Goal: Task Accomplishment & Management: Use online tool/utility

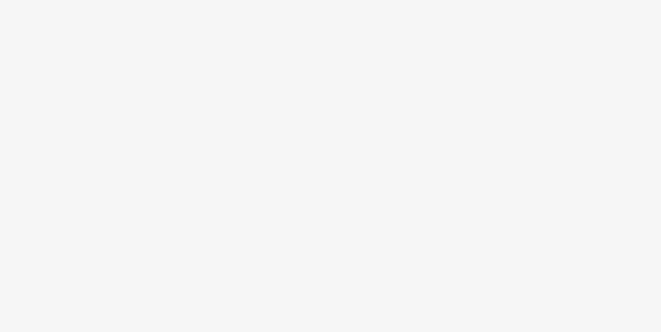
select select "ac009755-aa48-4799-8050-7a339a378eb8"
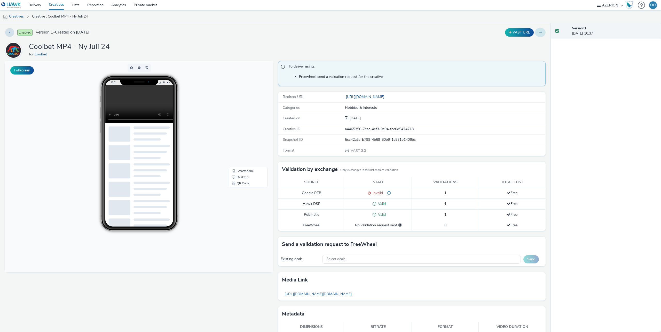
click at [540, 33] on icon at bounding box center [540, 32] width 3 height 4
click at [527, 44] on link "Edit" at bounding box center [526, 43] width 39 height 10
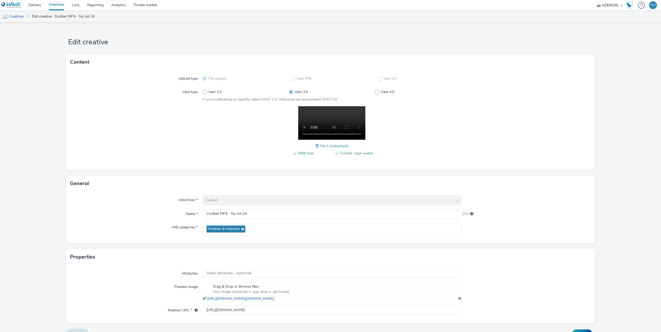
scroll to position [15, 0]
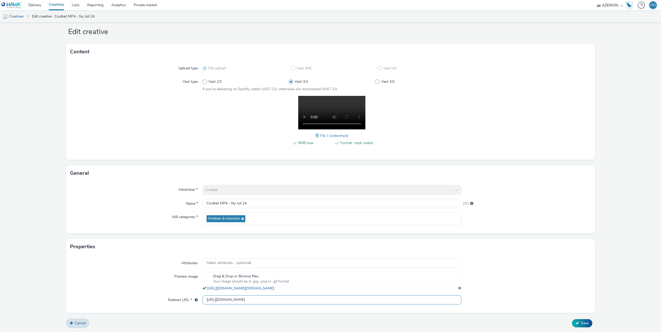
click at [246, 300] on input "[URL][DOMAIN_NAME]" at bounding box center [331, 300] width 259 height 9
